Goal: Task Accomplishment & Management: Use online tool/utility

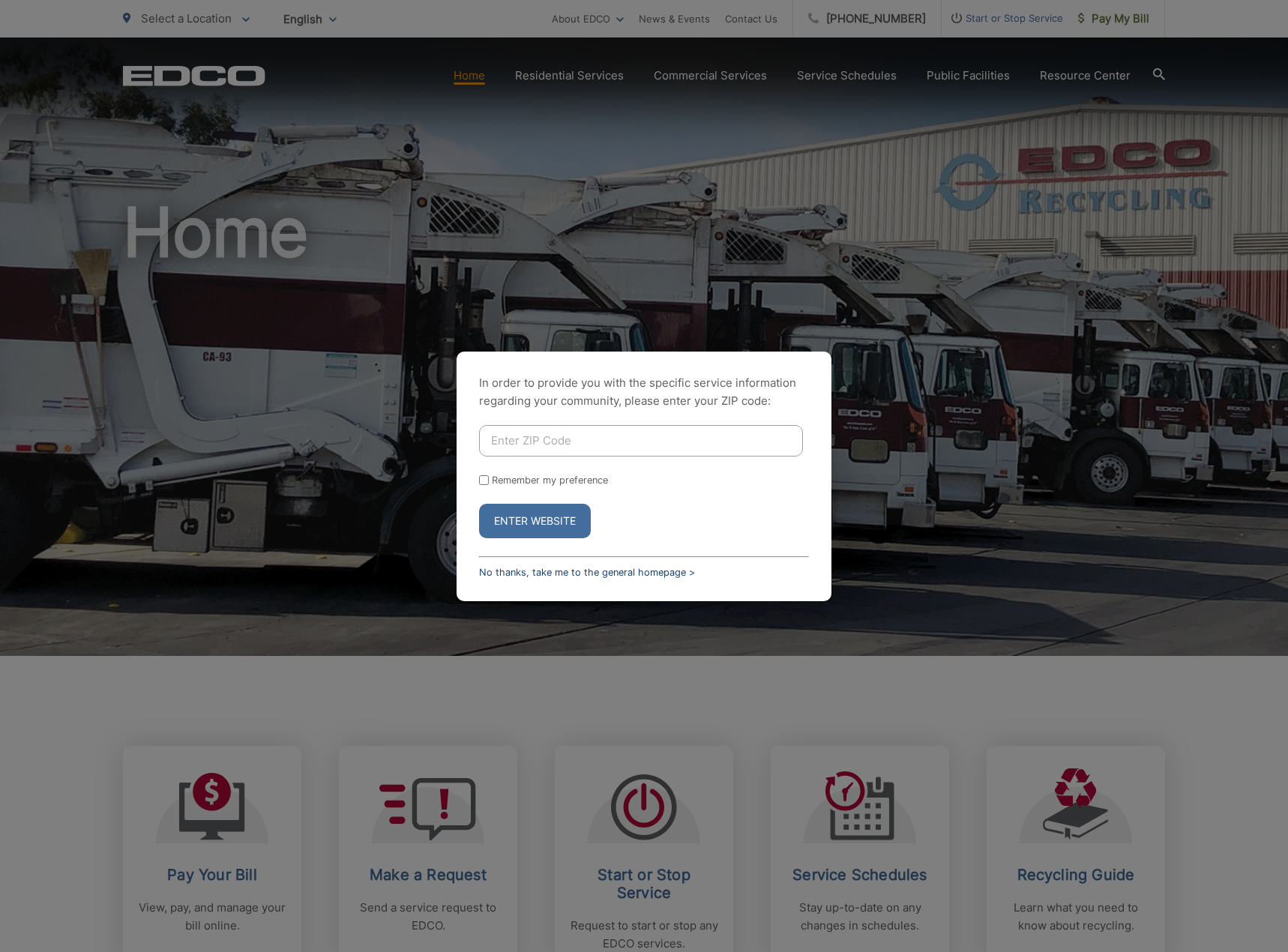
click at [522, 571] on link "No thanks, take me to the general homepage >" at bounding box center [587, 572] width 216 height 12
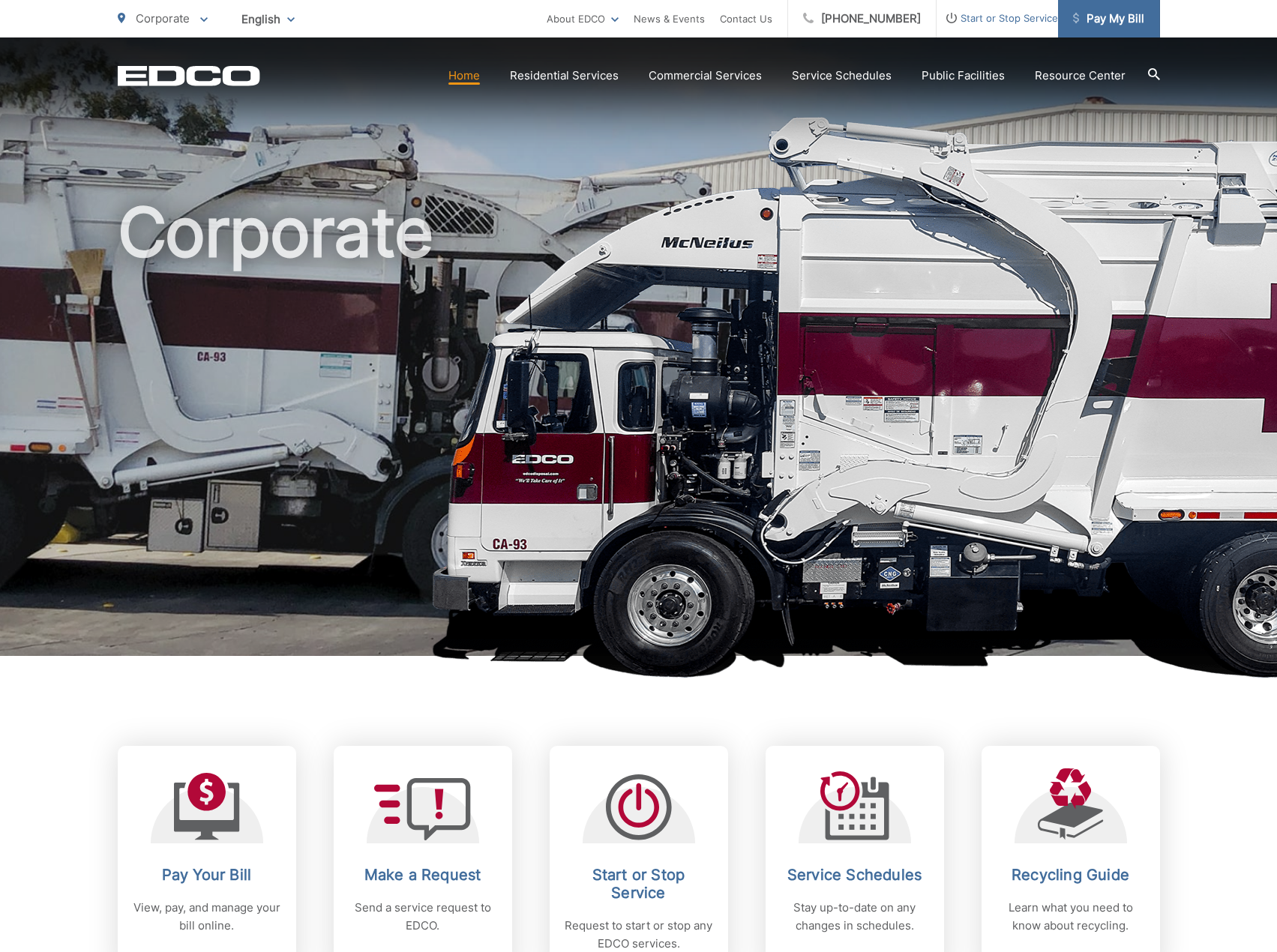
click at [1122, 27] on link "Pay My Bill" at bounding box center [1109, 19] width 102 height 37
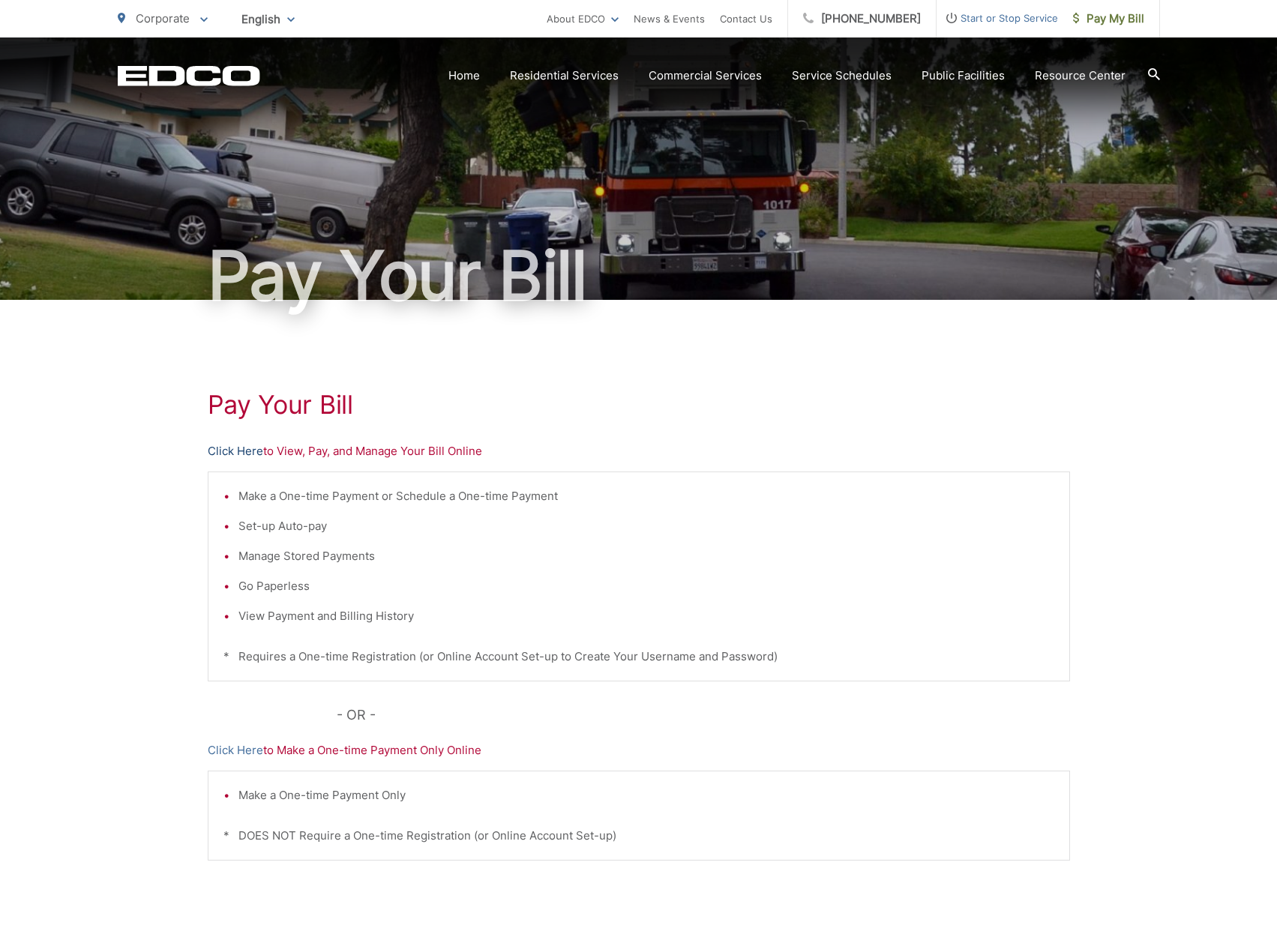
click at [221, 445] on link "Click Here" at bounding box center [235, 451] width 56 height 18
